Goal: Book appointment/travel/reservation

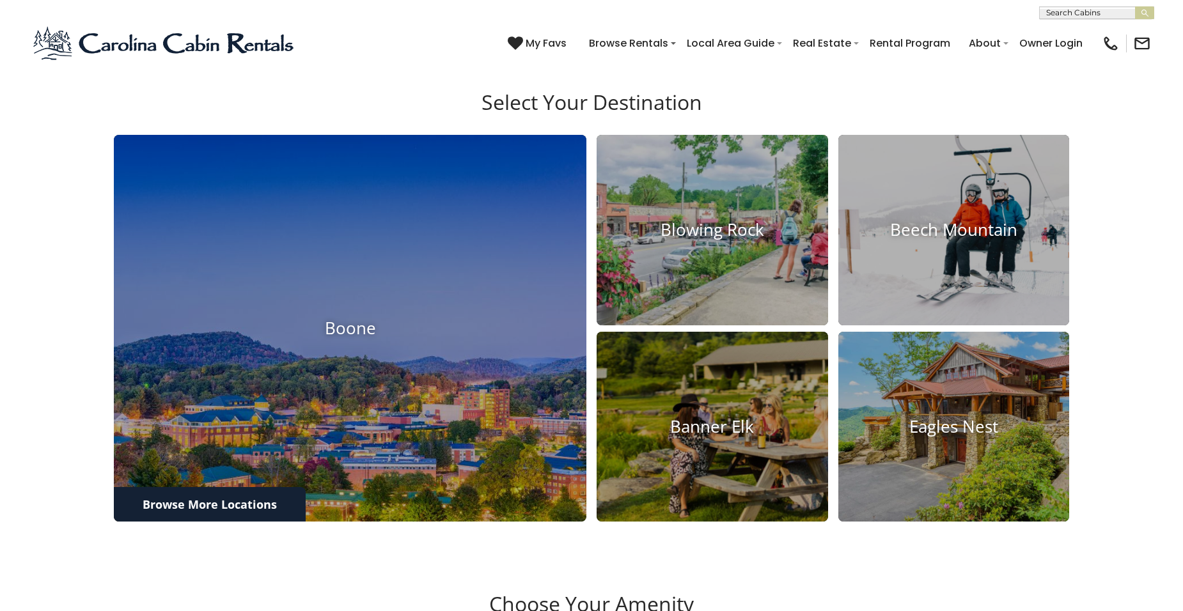
scroll to position [535, 0]
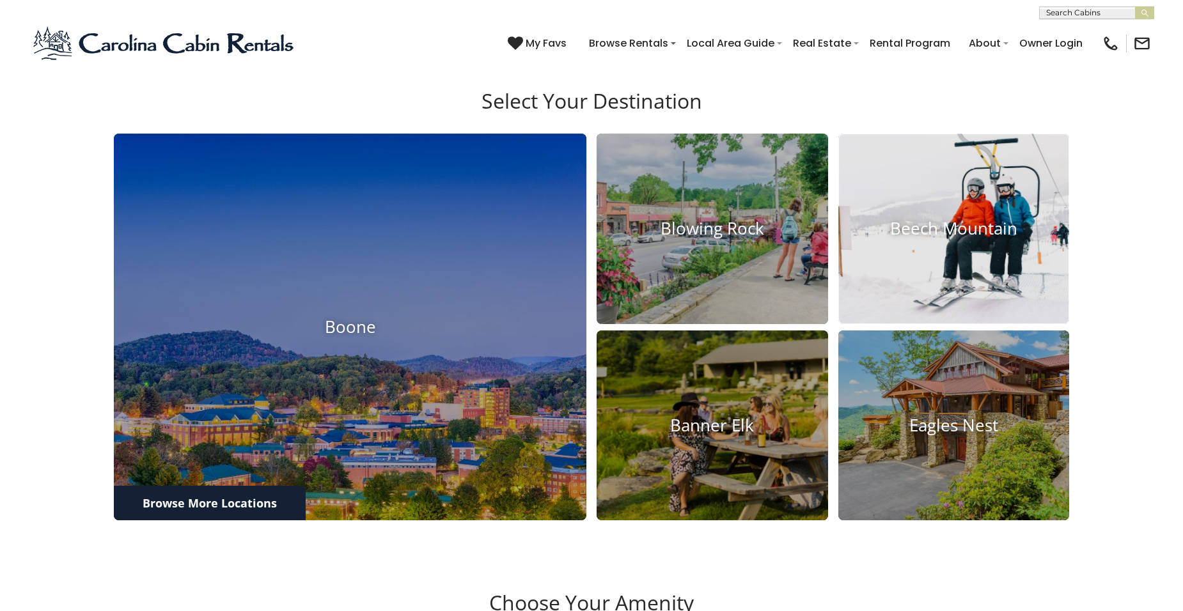
click at [989, 239] on h4 "Beech Mountain" at bounding box center [953, 229] width 231 height 20
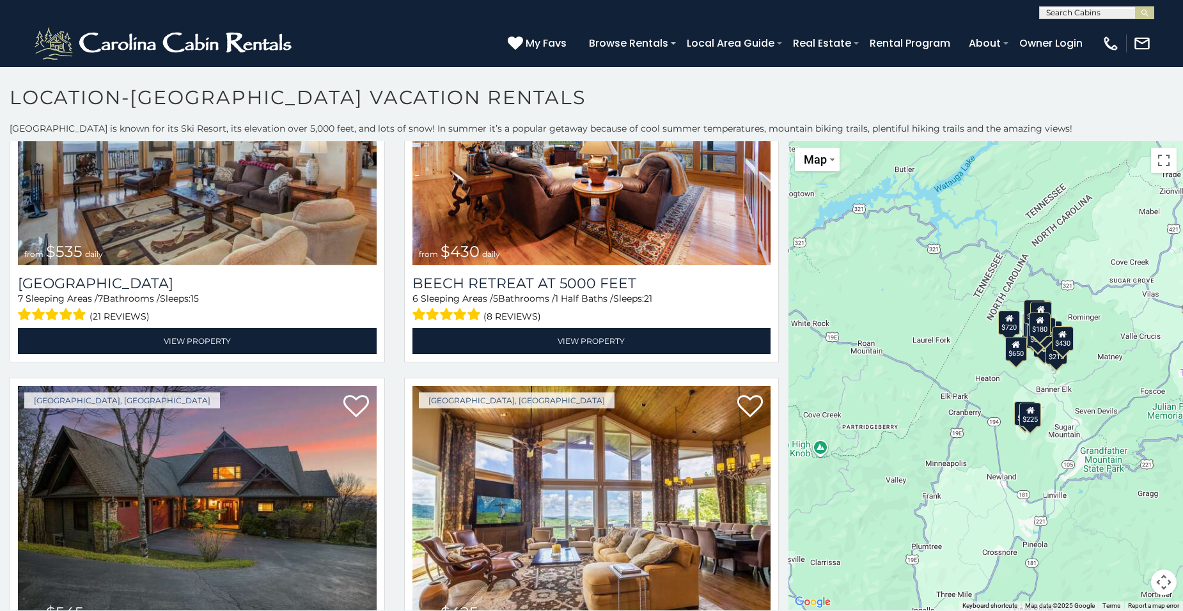
scroll to position [100, 0]
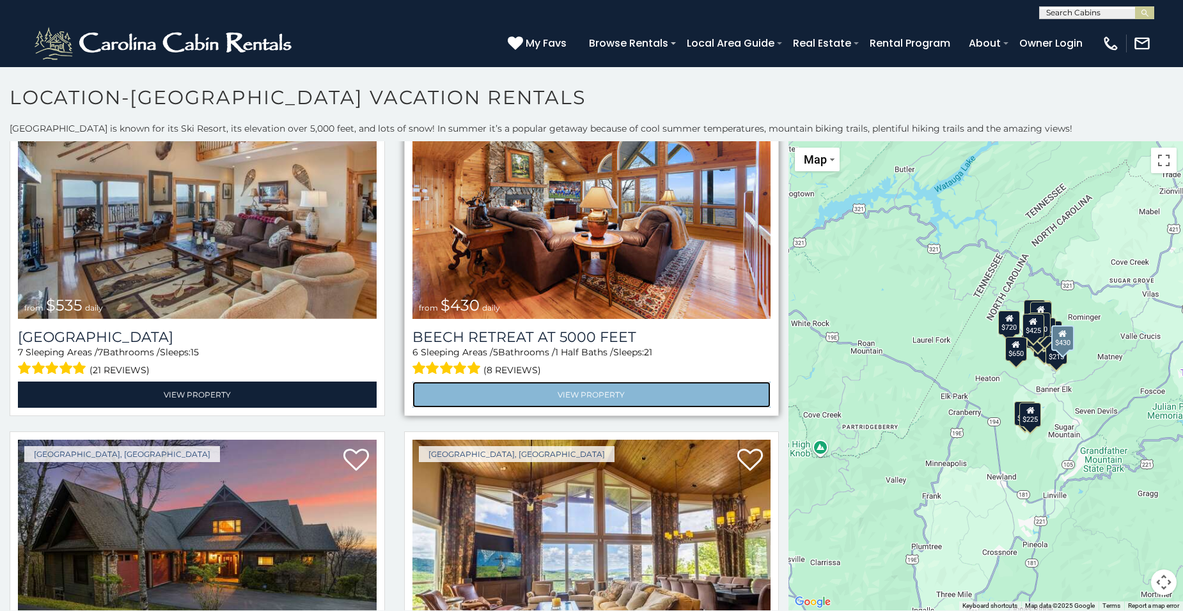
click at [615, 394] on link "View Property" at bounding box center [591, 395] width 359 height 26
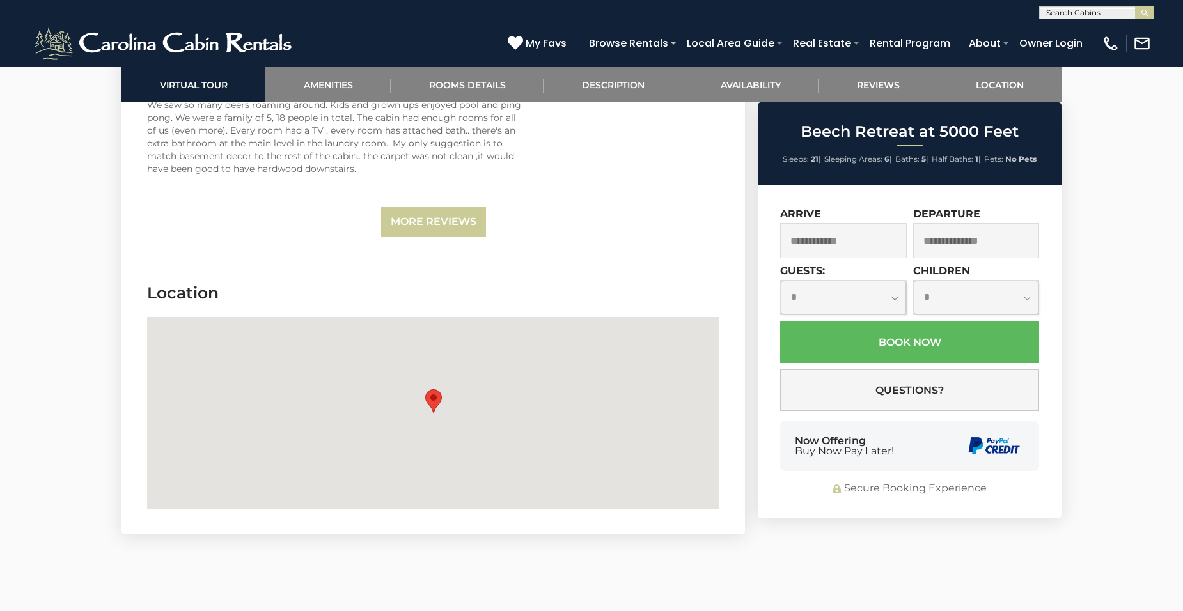
scroll to position [3780, 0]
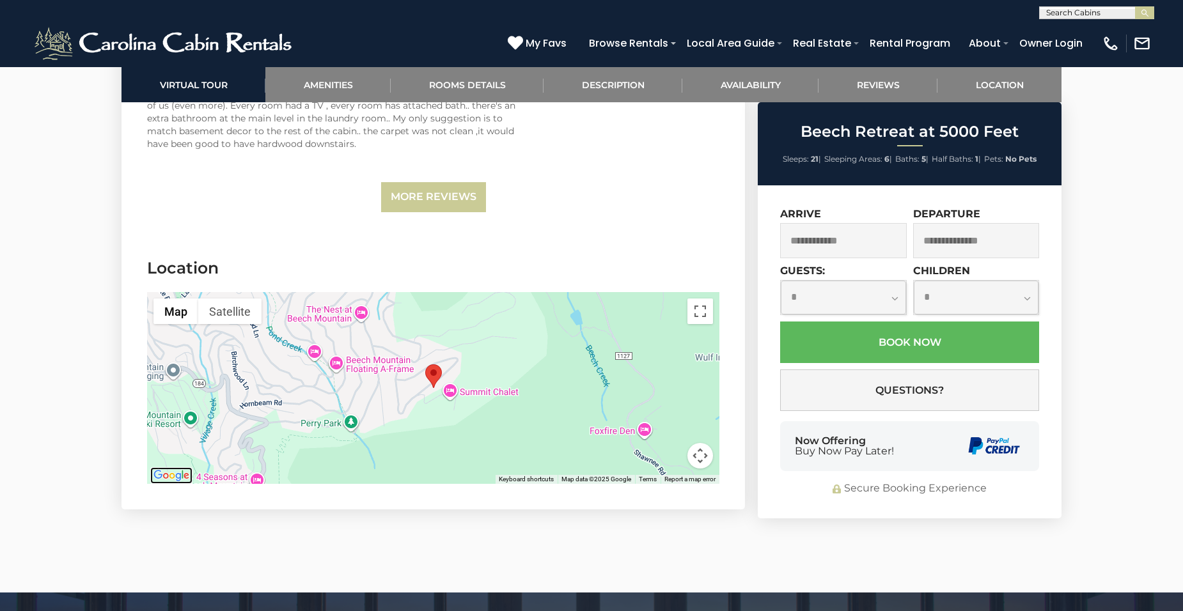
click at [169, 467] on img "Open this area in Google Maps (opens a new window)" at bounding box center [171, 475] width 42 height 17
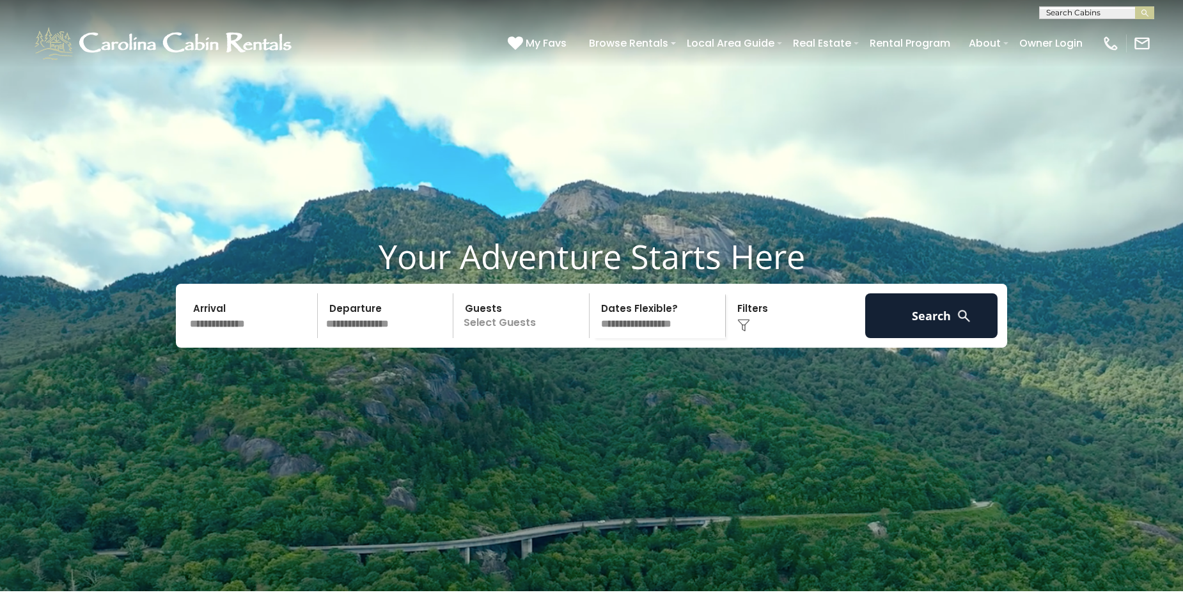
scroll to position [535, 0]
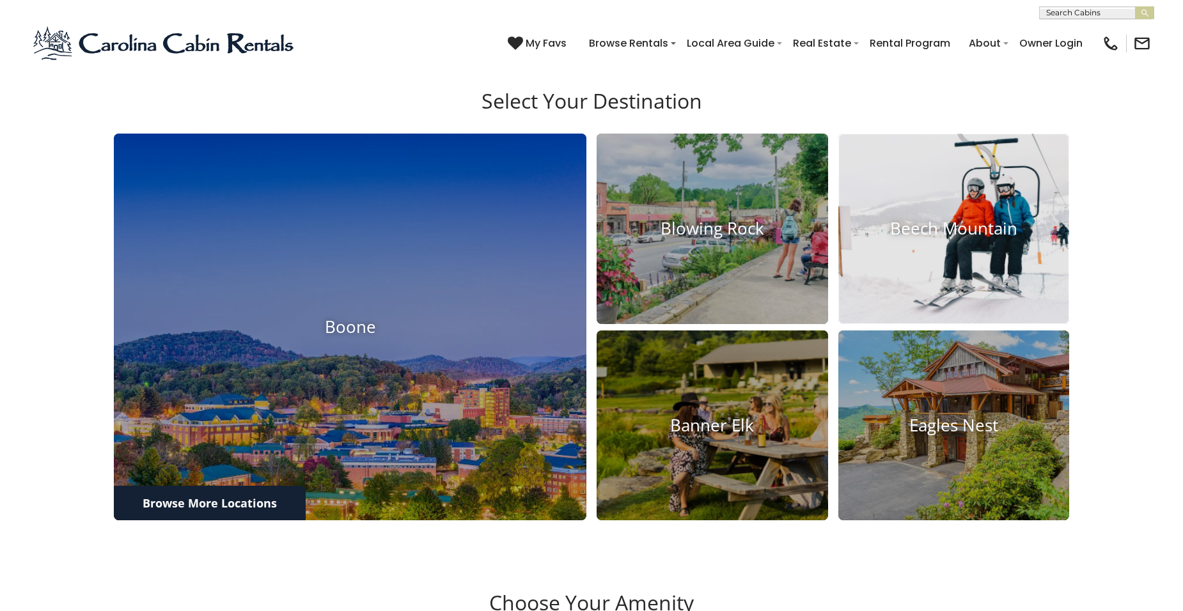
click at [964, 239] on h4 "Beech Mountain" at bounding box center [953, 229] width 231 height 20
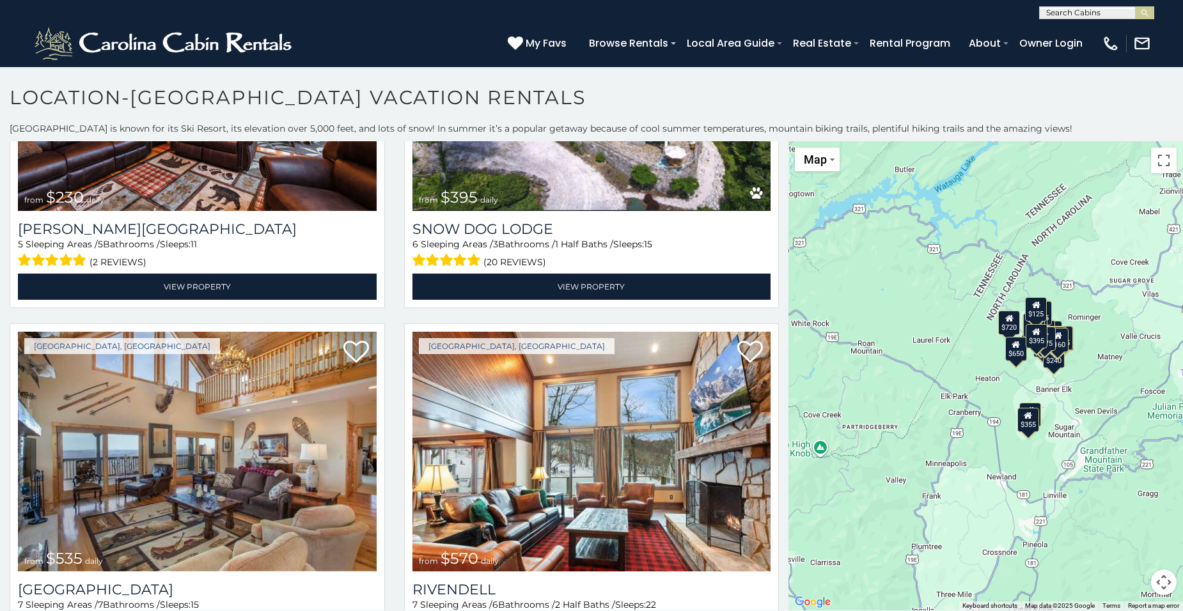
scroll to position [361, 0]
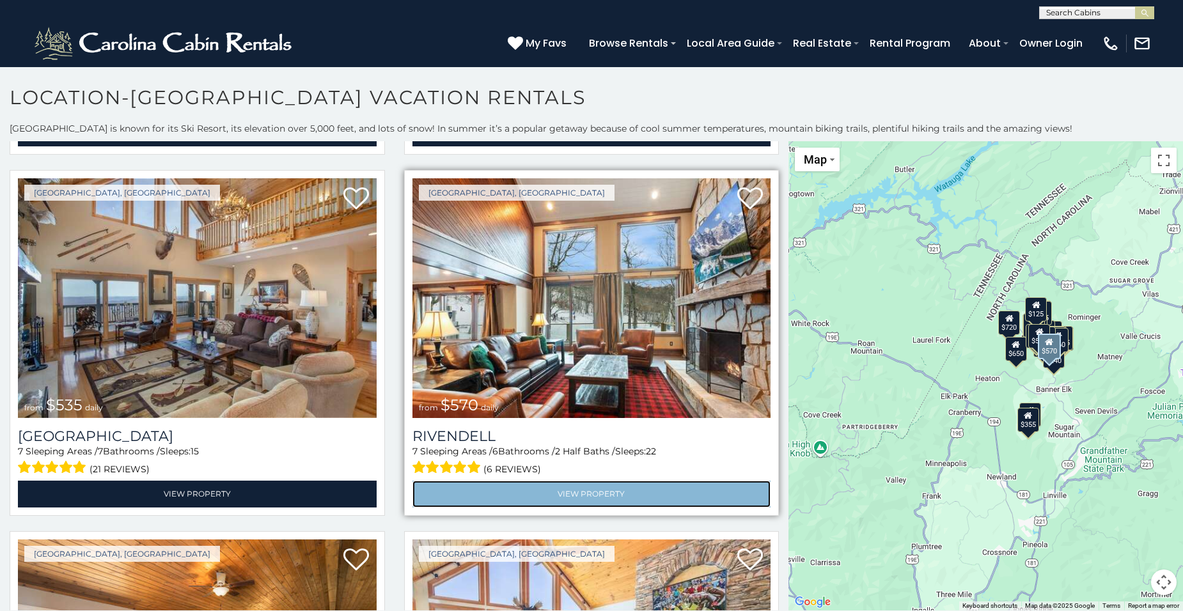
click at [514, 494] on link "View Property" at bounding box center [591, 494] width 359 height 26
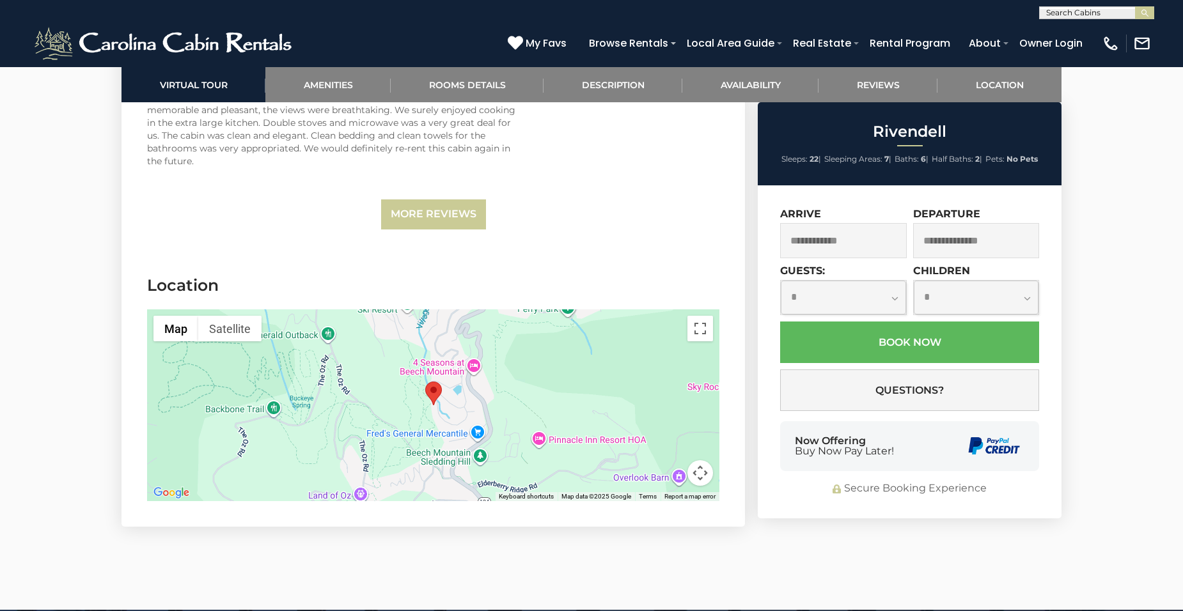
scroll to position [3826, 0]
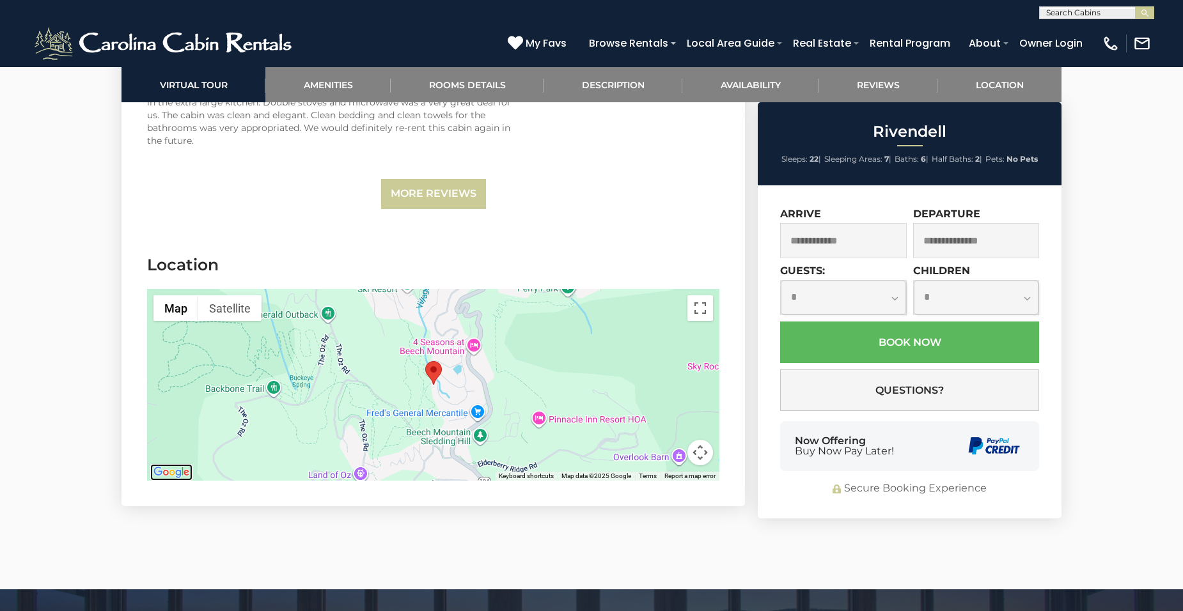
click at [162, 464] on img "Open this area in Google Maps (opens a new window)" at bounding box center [171, 472] width 42 height 17
